Goal: Navigation & Orientation: Understand site structure

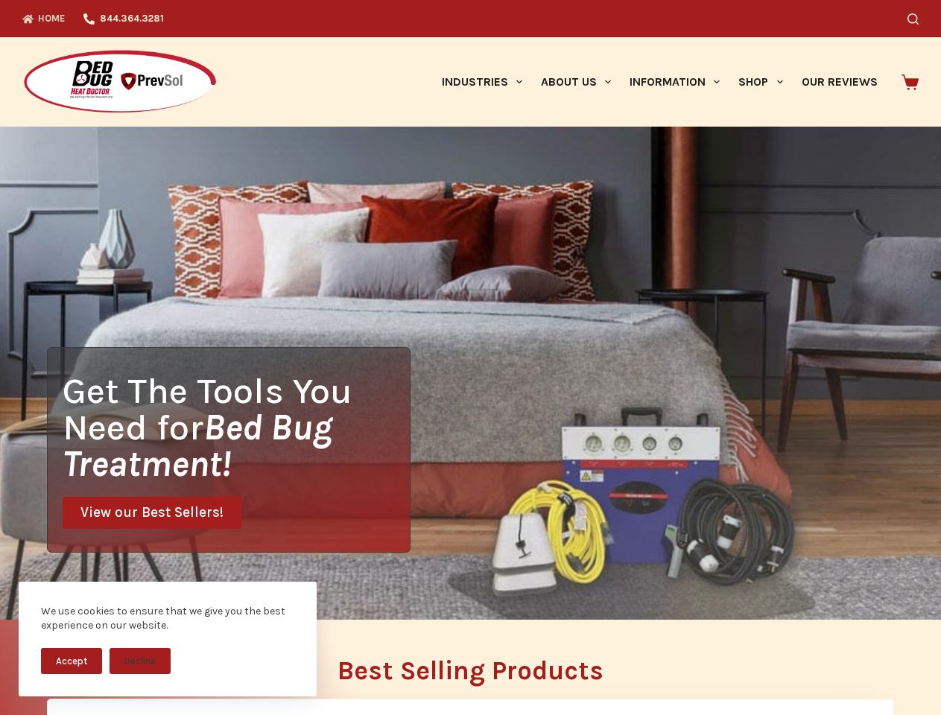
click at [470, 357] on div "Get The Tools You Need for Bed Bug Treatment! View our Best Sellers!" at bounding box center [470, 373] width 941 height 493
click at [71, 661] on button "Accept" at bounding box center [71, 661] width 61 height 26
click at [140, 661] on button "Decline" at bounding box center [139, 661] width 61 height 26
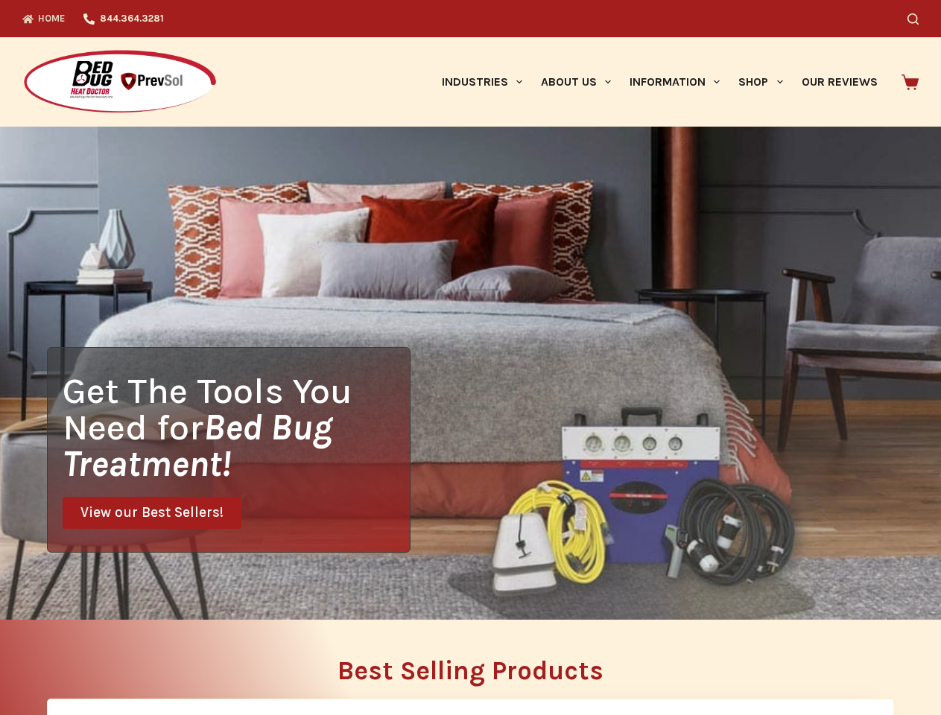
click at [918, 19] on icon "Search" at bounding box center [912, 18] width 11 height 11
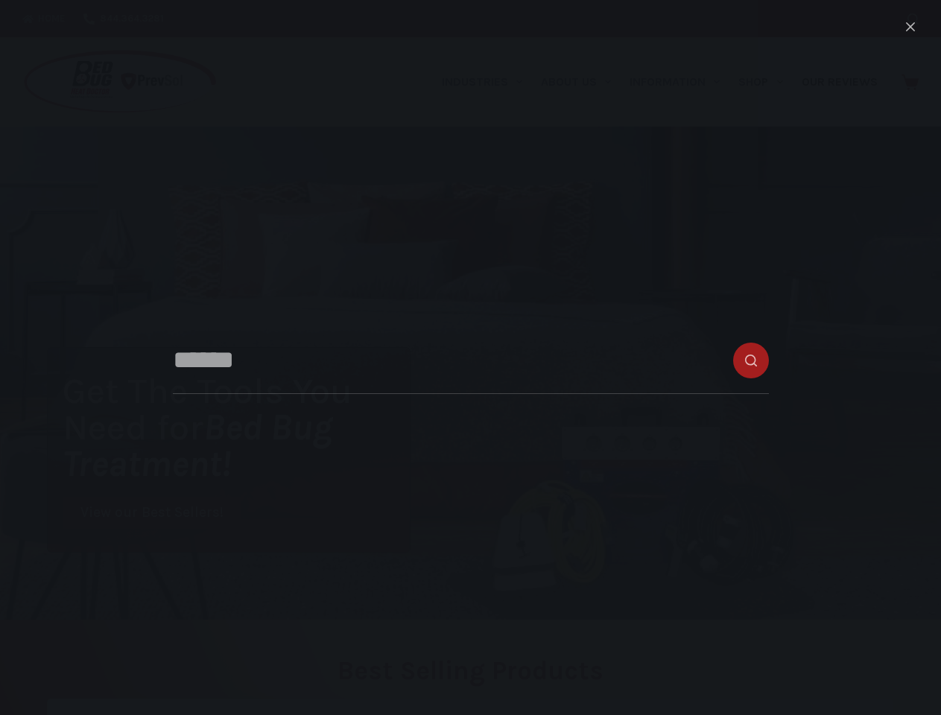
click at [487, 82] on link "Industries" at bounding box center [481, 81] width 99 height 89
click at [582, 82] on link "About Us" at bounding box center [575, 81] width 89 height 89
click at [681, 82] on link "Information" at bounding box center [674, 81] width 109 height 89
click at [766, 82] on link "Shop" at bounding box center [760, 81] width 63 height 89
